Goal: Navigation & Orientation: Find specific page/section

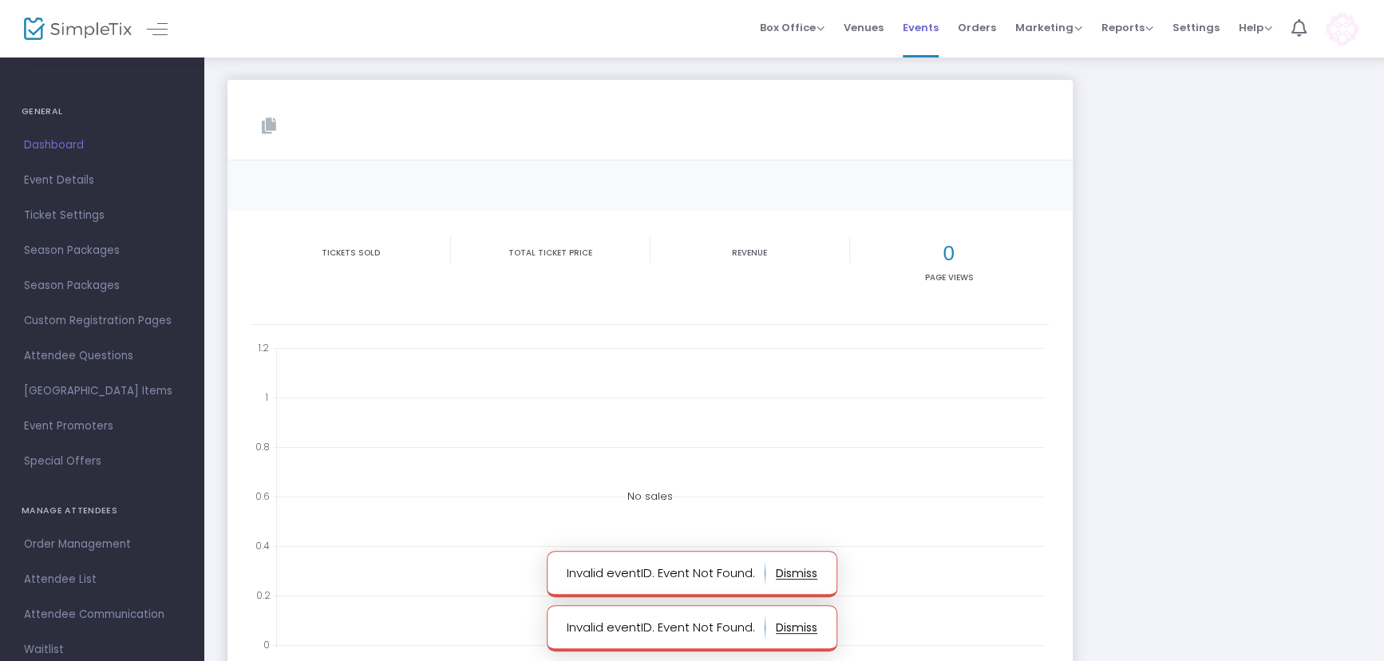
click at [928, 28] on span "Events" at bounding box center [921, 27] width 36 height 41
